Goal: Obtain resource: Obtain resource

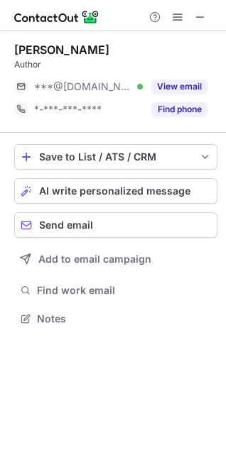
scroll to position [6, 6]
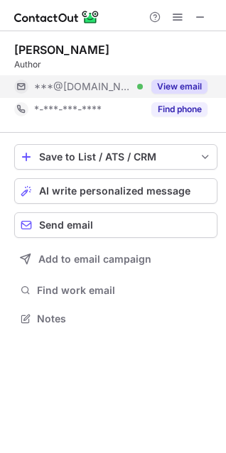
click at [161, 91] on button "View email" at bounding box center [179, 87] width 56 height 14
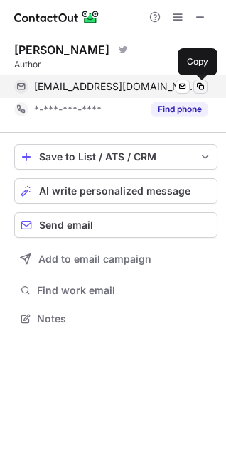
click at [201, 88] on span at bounding box center [200, 86] width 11 height 11
click at [195, 92] on span at bounding box center [200, 86] width 11 height 11
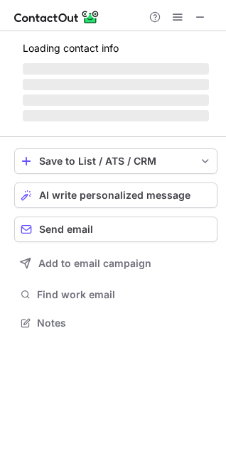
scroll to position [6, 6]
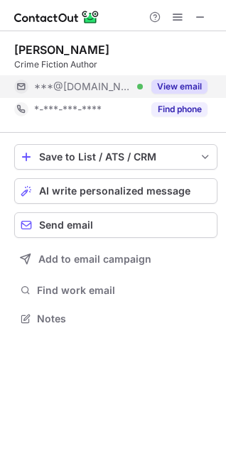
click at [171, 87] on button "View email" at bounding box center [179, 87] width 56 height 14
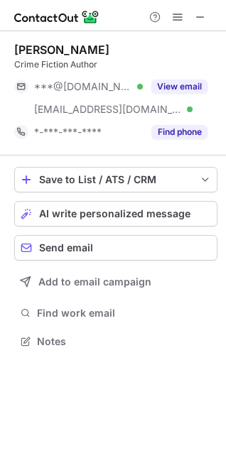
scroll to position [331, 226]
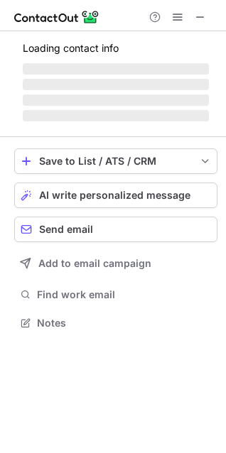
scroll to position [321, 226]
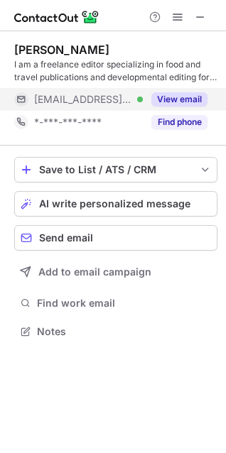
click at [192, 98] on button "View email" at bounding box center [179, 99] width 56 height 14
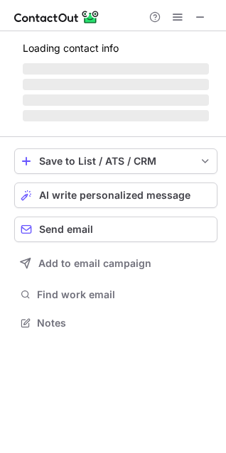
scroll to position [354, 226]
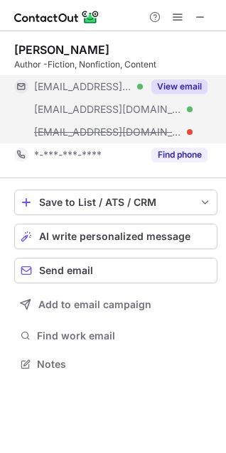
click at [191, 77] on div "View email" at bounding box center [175, 86] width 65 height 23
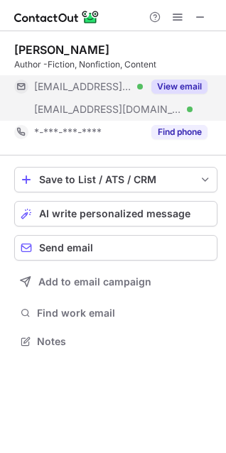
scroll to position [331, 226]
click at [173, 84] on button "View email" at bounding box center [179, 87] width 56 height 14
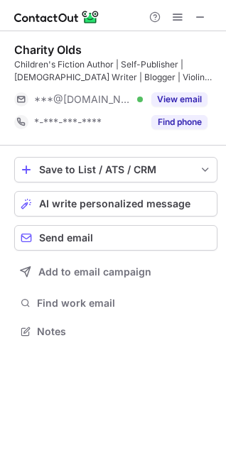
scroll to position [321, 226]
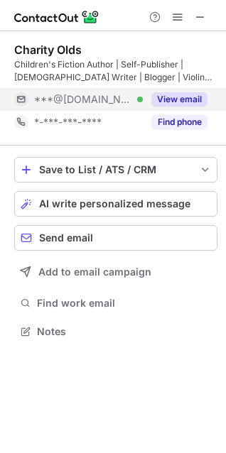
click at [168, 97] on button "View email" at bounding box center [179, 99] width 56 height 14
click at [169, 102] on button "View email" at bounding box center [179, 99] width 56 height 14
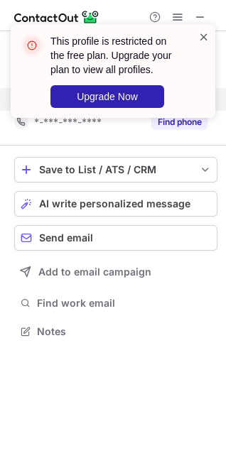
click at [200, 39] on span at bounding box center [203, 37] width 11 height 14
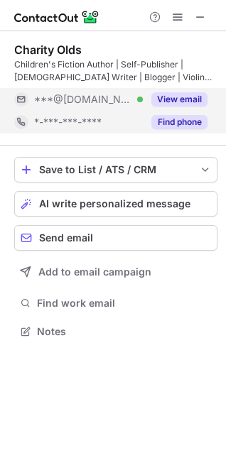
click at [176, 121] on button "Find phone" at bounding box center [179, 122] width 56 height 14
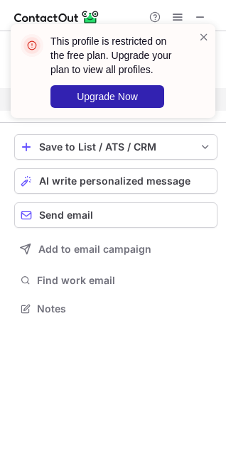
scroll to position [298, 226]
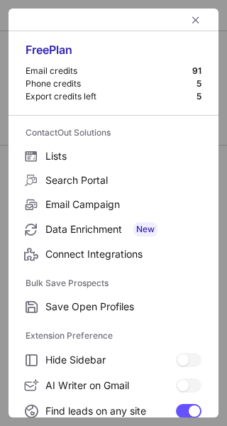
scroll to position [218, 0]
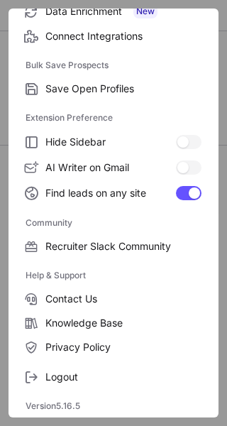
click at [111, 379] on span "Logout" at bounding box center [123, 377] width 156 height 13
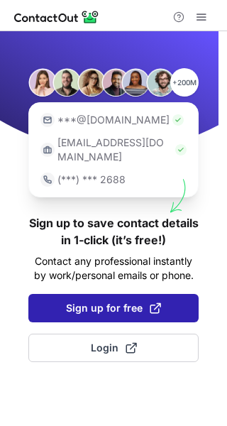
click at [124, 301] on span "Sign up for free" at bounding box center [113, 308] width 95 height 14
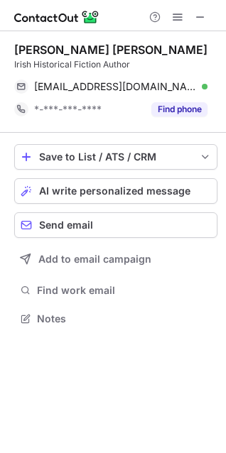
scroll to position [308, 226]
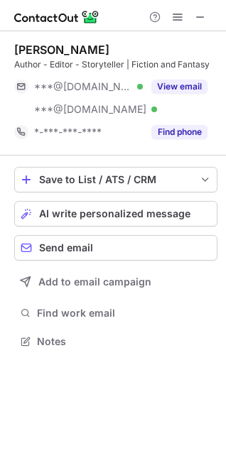
scroll to position [331, 226]
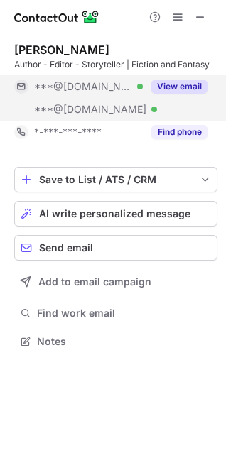
click at [171, 85] on button "View email" at bounding box center [179, 87] width 56 height 14
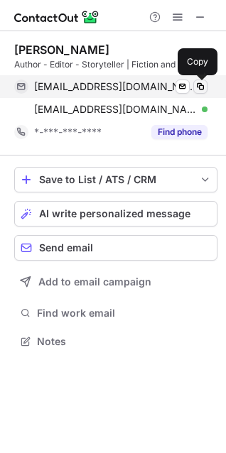
click at [200, 87] on span at bounding box center [200, 86] width 11 height 11
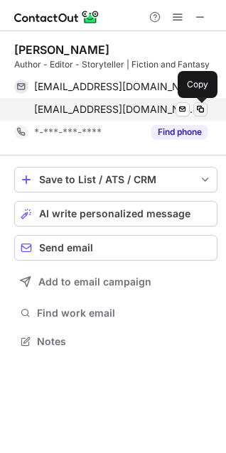
click at [200, 109] on span at bounding box center [200, 109] width 11 height 11
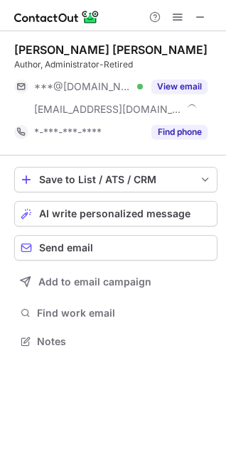
scroll to position [331, 226]
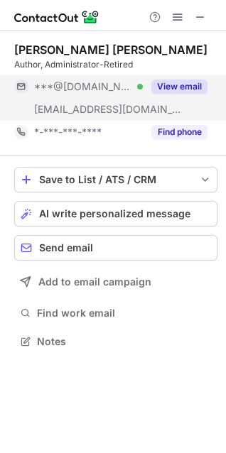
click at [182, 75] on div "View email" at bounding box center [175, 86] width 65 height 23
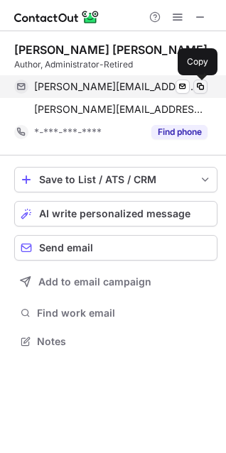
click at [201, 86] on span at bounding box center [200, 86] width 11 height 11
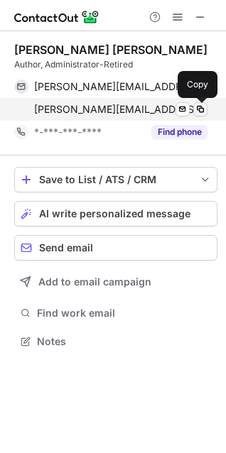
click at [204, 109] on span at bounding box center [200, 109] width 11 height 11
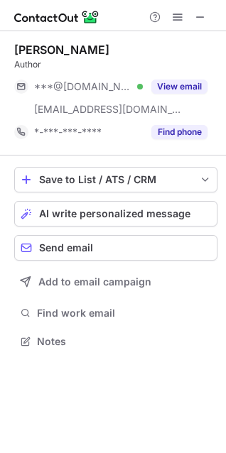
scroll to position [331, 226]
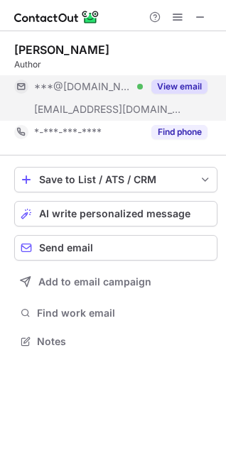
click at [193, 87] on button "View email" at bounding box center [179, 87] width 56 height 14
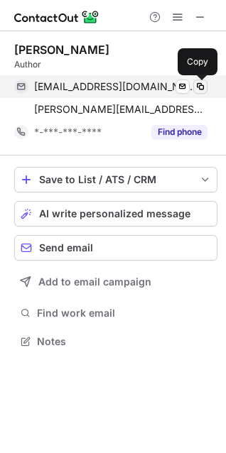
click at [201, 86] on span at bounding box center [200, 86] width 11 height 11
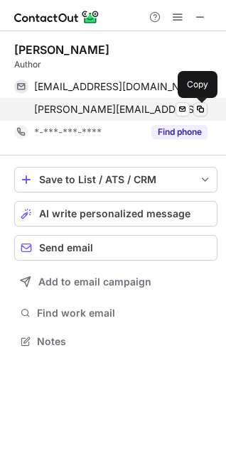
click at [202, 102] on button at bounding box center [200, 109] width 14 height 14
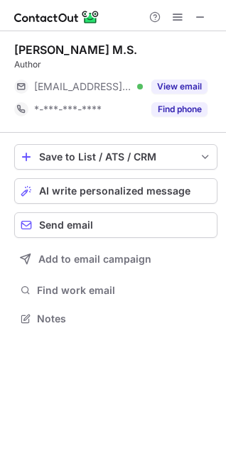
scroll to position [6, 6]
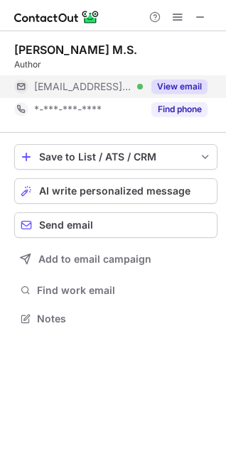
click at [189, 90] on button "View email" at bounding box center [179, 87] width 56 height 14
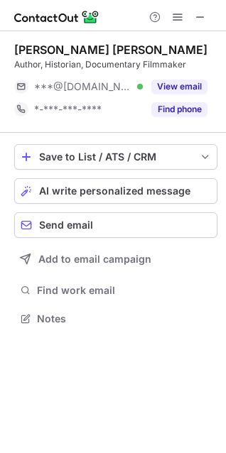
scroll to position [6, 6]
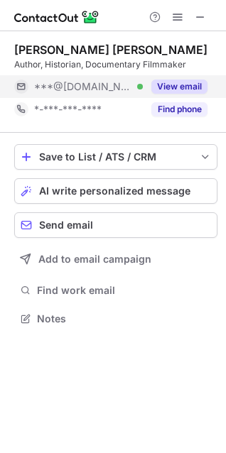
click at [180, 84] on button "View email" at bounding box center [179, 87] width 56 height 14
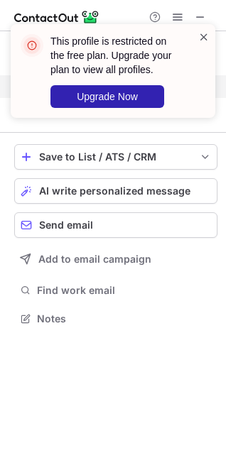
click at [199, 39] on span at bounding box center [203, 37] width 11 height 14
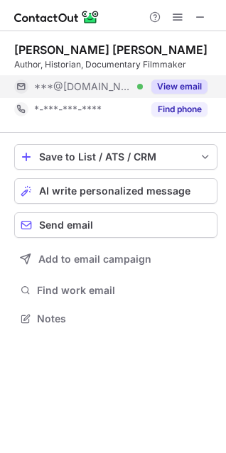
click at [187, 83] on button "View email" at bounding box center [179, 87] width 56 height 14
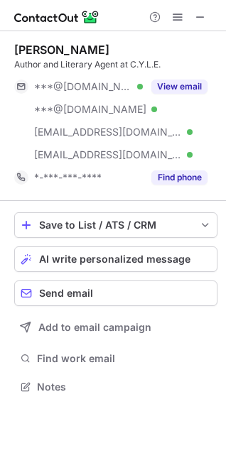
scroll to position [377, 226]
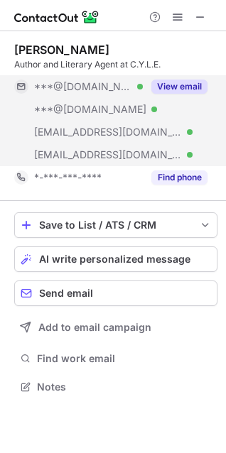
click at [187, 84] on button "View email" at bounding box center [179, 87] width 56 height 14
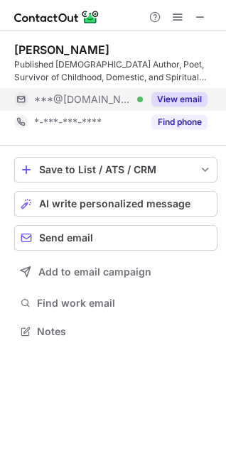
scroll to position [321, 226]
click at [180, 95] on button "View email" at bounding box center [179, 99] width 56 height 14
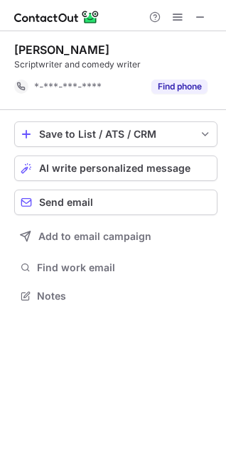
scroll to position [286, 226]
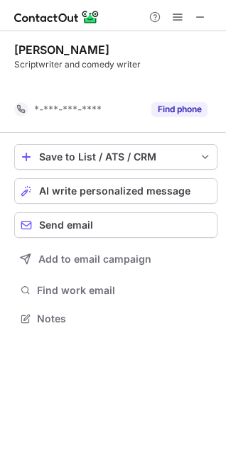
scroll to position [286, 226]
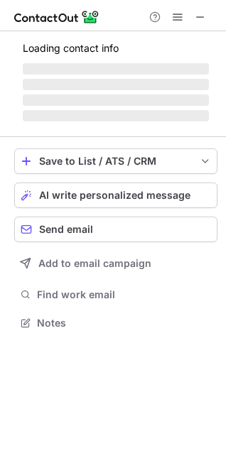
scroll to position [344, 226]
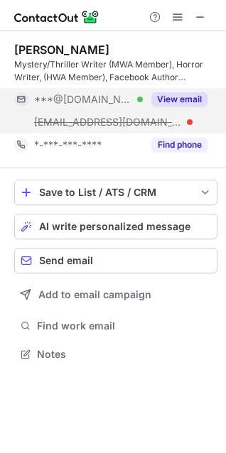
click at [178, 96] on button "View email" at bounding box center [179, 99] width 56 height 14
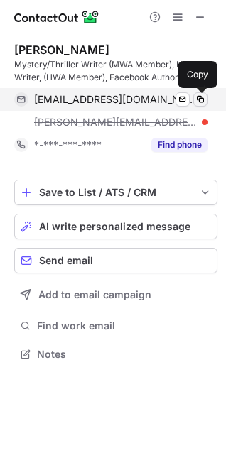
click at [198, 97] on span at bounding box center [200, 99] width 11 height 11
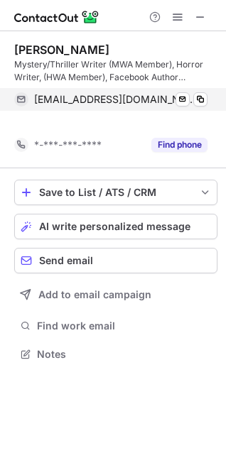
scroll to position [321, 226]
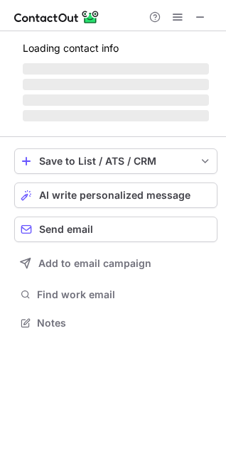
scroll to position [6, 6]
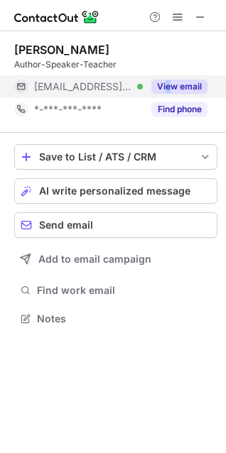
drag, startPoint x: 166, startPoint y: 74, endPoint x: 171, endPoint y: 82, distance: 9.3
click at [171, 82] on div "[PERSON_NAME] Author-Speaker-Teacher [EMAIL_ADDRESS][DOMAIN_NAME] Verified View…" at bounding box center [115, 82] width 203 height 78
click at [171, 82] on button "View email" at bounding box center [179, 87] width 56 height 14
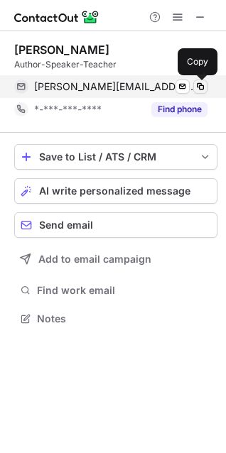
click at [202, 86] on span at bounding box center [200, 86] width 11 height 11
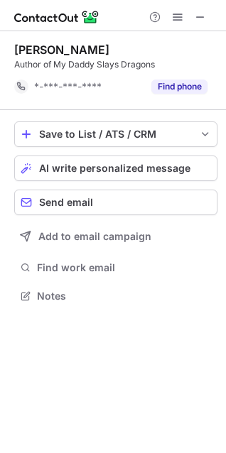
scroll to position [286, 226]
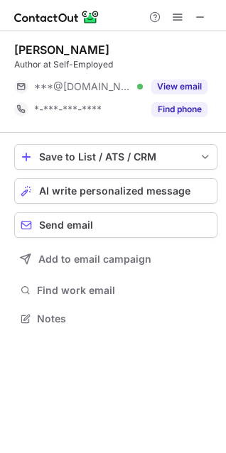
scroll to position [6, 6]
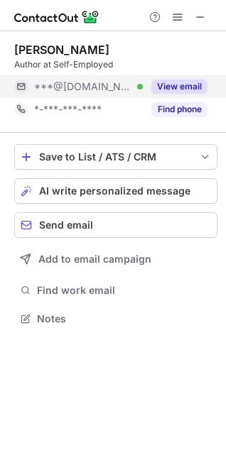
click at [187, 87] on button "View email" at bounding box center [179, 87] width 56 height 14
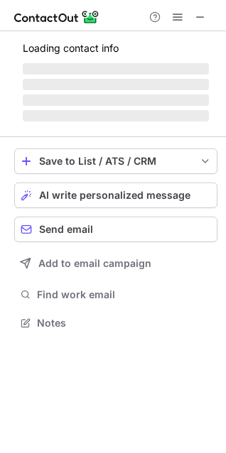
scroll to position [354, 226]
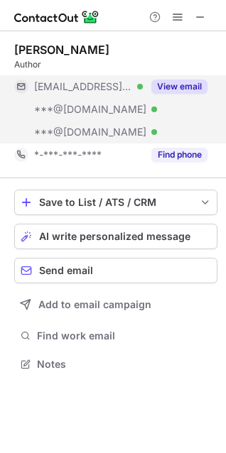
click at [198, 88] on button "View email" at bounding box center [179, 87] width 56 height 14
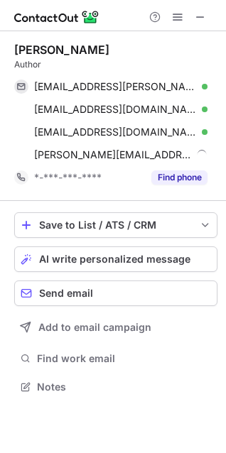
scroll to position [377, 226]
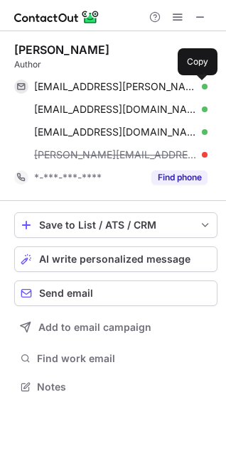
click at [198, 88] on span at bounding box center [200, 86] width 11 height 11
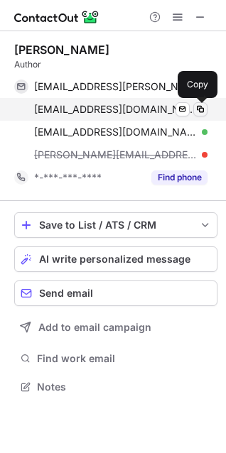
click at [200, 107] on span at bounding box center [200, 109] width 11 height 11
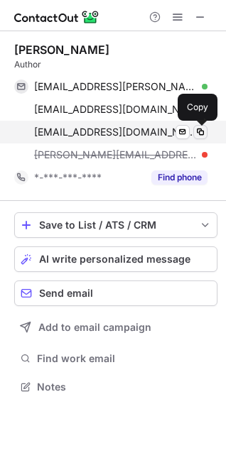
click at [202, 131] on span at bounding box center [200, 131] width 11 height 11
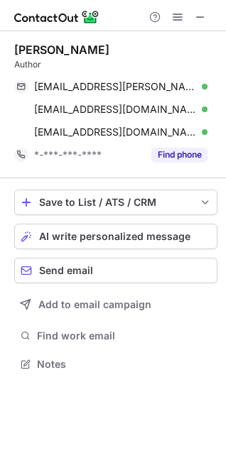
scroll to position [354, 226]
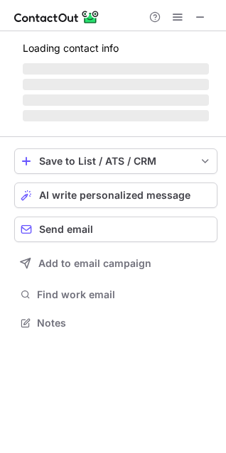
scroll to position [331, 226]
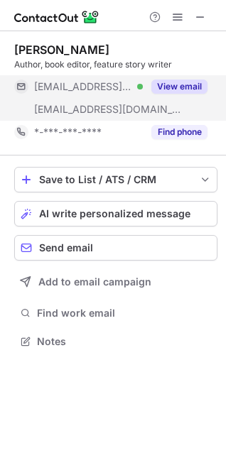
click at [170, 87] on button "View email" at bounding box center [179, 87] width 56 height 14
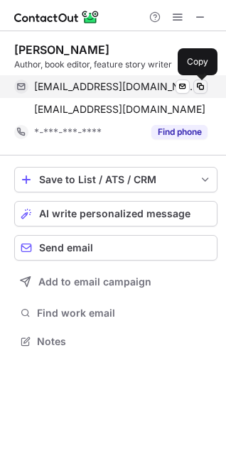
click at [205, 84] on span at bounding box center [200, 86] width 11 height 11
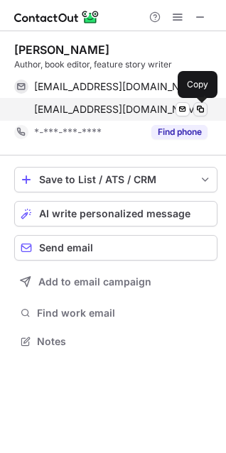
click at [204, 109] on span at bounding box center [200, 109] width 11 height 11
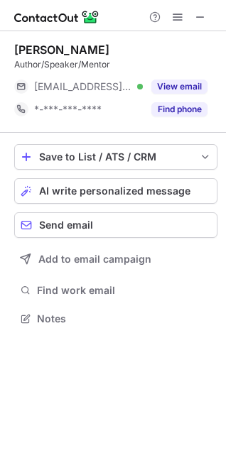
scroll to position [6, 6]
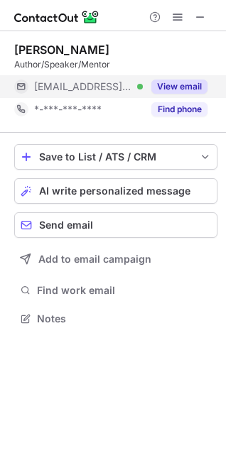
click at [161, 80] on button "View email" at bounding box center [179, 87] width 56 height 14
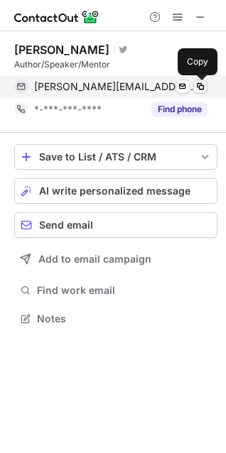
click at [203, 90] on span at bounding box center [200, 86] width 11 height 11
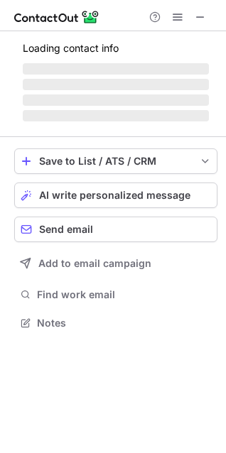
scroll to position [313, 226]
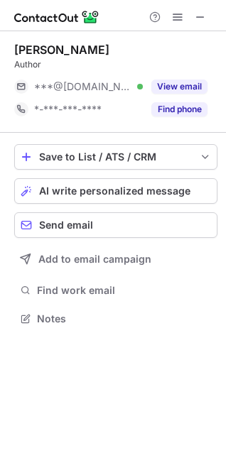
scroll to position [6, 6]
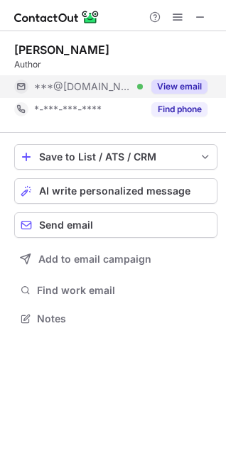
click at [183, 78] on div "View email" at bounding box center [175, 86] width 65 height 23
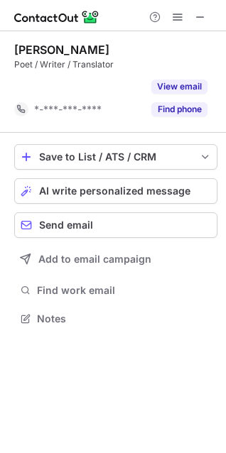
scroll to position [286, 226]
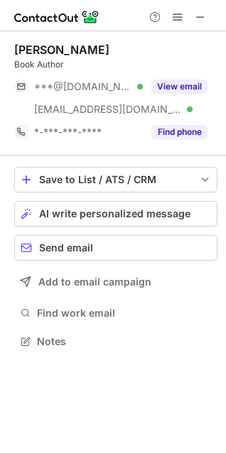
scroll to position [331, 226]
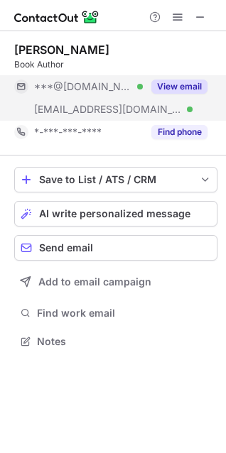
click at [173, 82] on button "View email" at bounding box center [179, 87] width 56 height 14
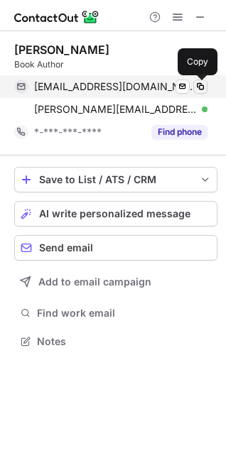
click at [206, 84] on button at bounding box center [200, 87] width 14 height 14
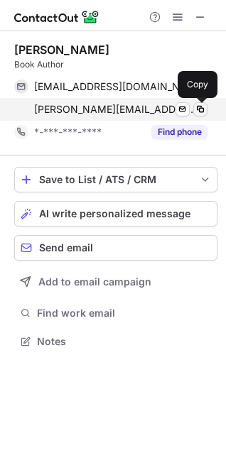
click at [200, 116] on button at bounding box center [200, 109] width 14 height 14
